Goal: Go to known website: Go to known website

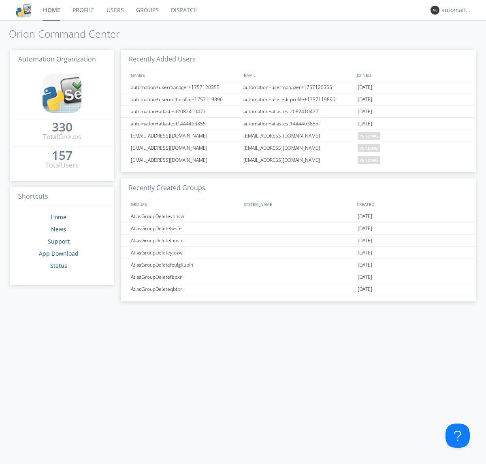
click at [183, 10] on link "Dispatch" at bounding box center [184, 10] width 39 height 20
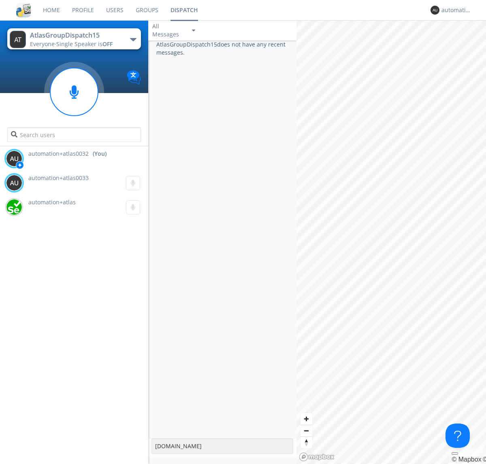
type textarea "[DOMAIN_NAME]"
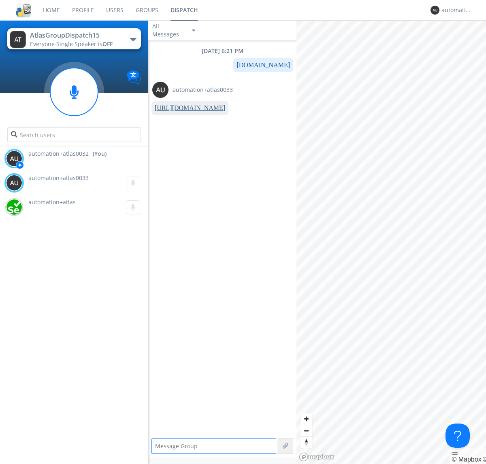
click at [187, 108] on link "[URL][DOMAIN_NAME]" at bounding box center [190, 107] width 70 height 7
click at [454, 10] on div "automation+atlas0032" at bounding box center [456, 10] width 30 height 8
